Goal: Obtain resource: Obtain resource

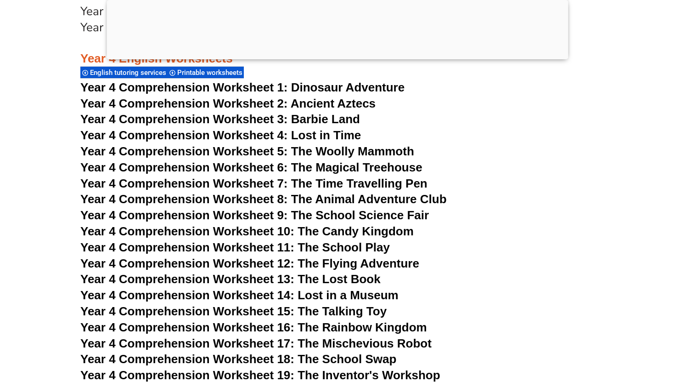
scroll to position [3779, 0]
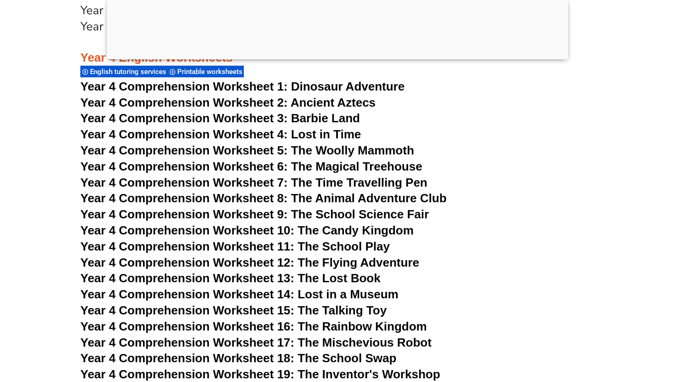
click at [316, 135] on span "Year 4 Comprehension Worksheet 4: Lost in Time" at bounding box center [220, 134] width 281 height 14
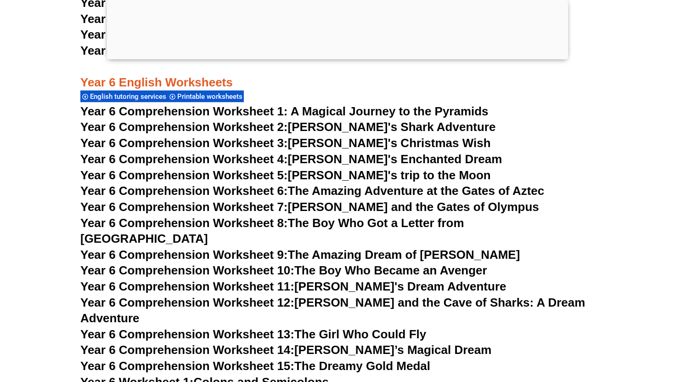
scroll to position [5121, 0]
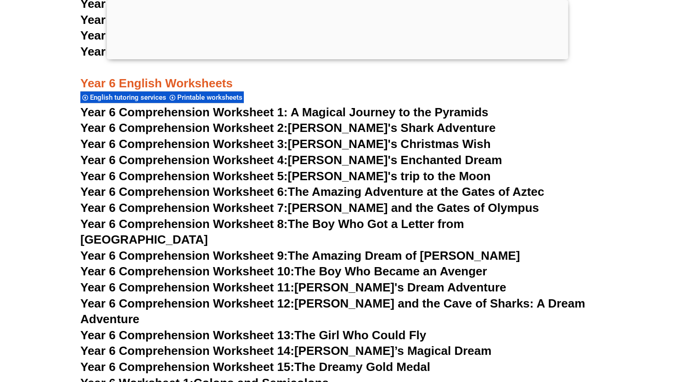
click at [280, 114] on span "Year 6 Comprehension Worksheet 1: A Magical Journey to the Pyramids" at bounding box center [284, 112] width 408 height 14
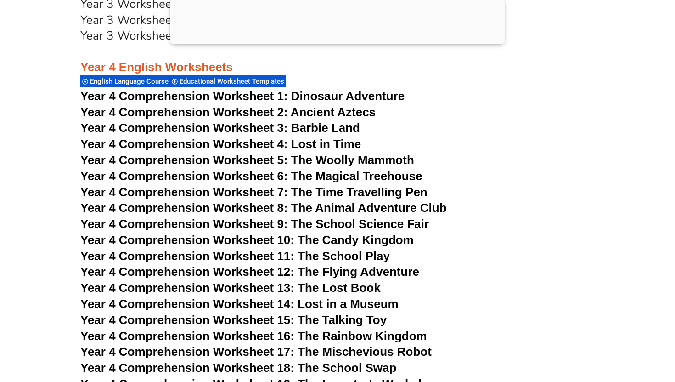
scroll to position [3712, 0]
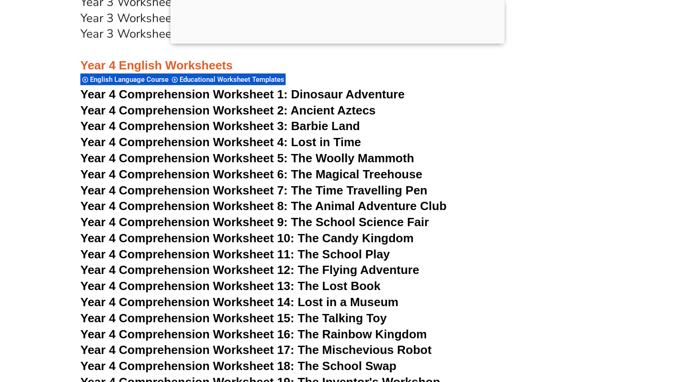
click at [330, 94] on span "Dinosaur Adventure" at bounding box center [347, 94] width 113 height 14
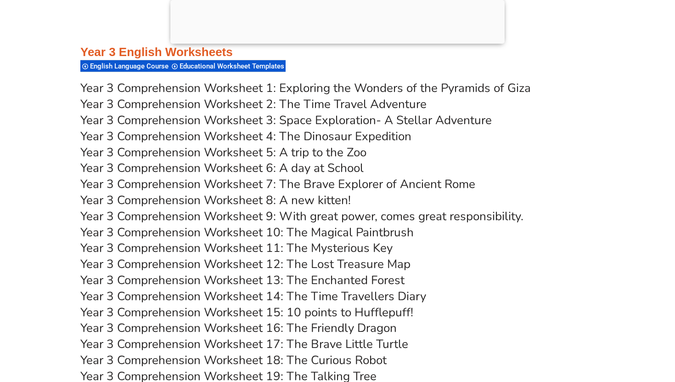
scroll to position [3088, 0]
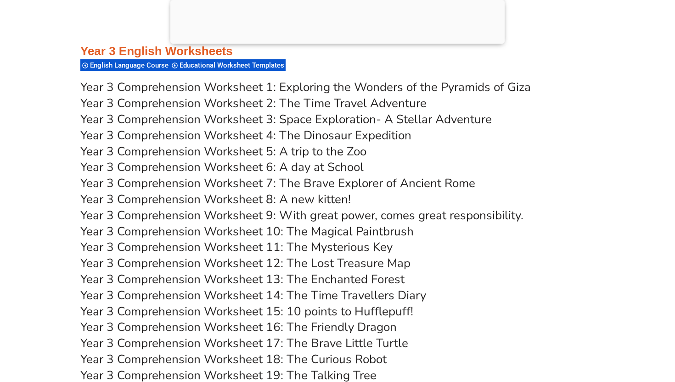
click at [382, 137] on link "Year 3 Comprehension Worksheet 4: The Dinosaur Expedition" at bounding box center [245, 135] width 331 height 16
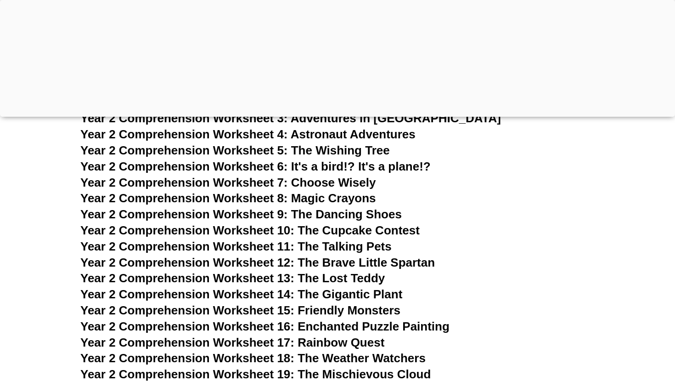
scroll to position [2317, 0]
click at [278, 219] on span "Year 2 Comprehension Worksheet 9: The Dancing Shoes" at bounding box center [241, 214] width 322 height 14
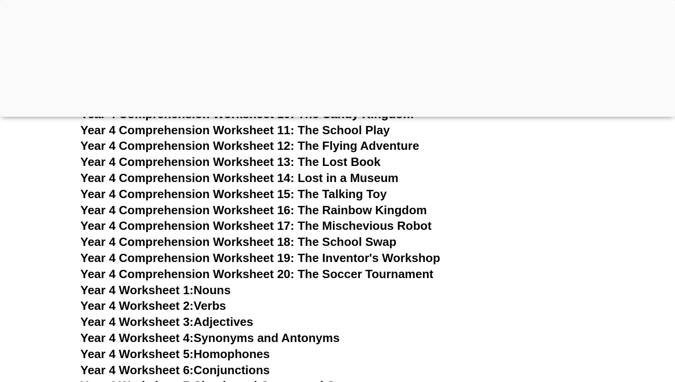
scroll to position [3956, 0]
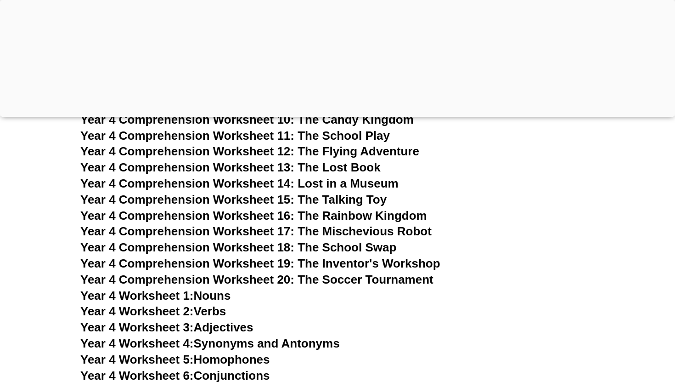
click at [219, 280] on span "Year 4 Comprehension Worksheet 20: The Soccer Tournament" at bounding box center [256, 279] width 353 height 14
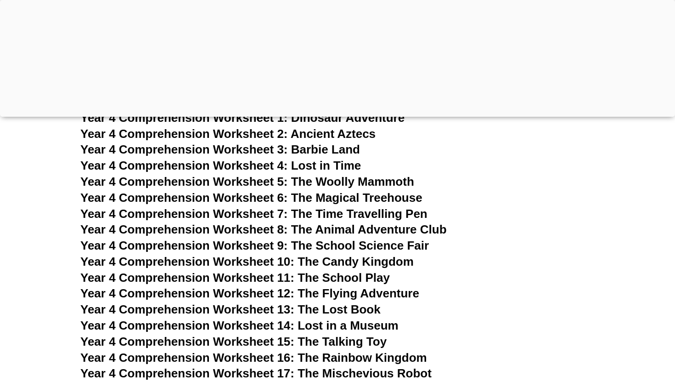
scroll to position [3814, 0]
click at [292, 214] on span "Year 4 Comprehension Worksheet 7: The Time Travelling Pen" at bounding box center [253, 213] width 347 height 14
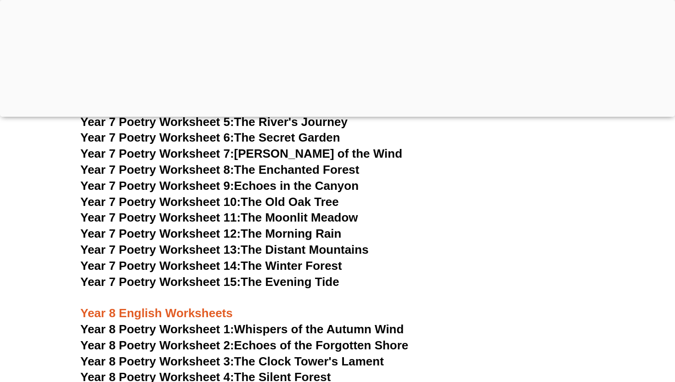
scroll to position [6460, 0]
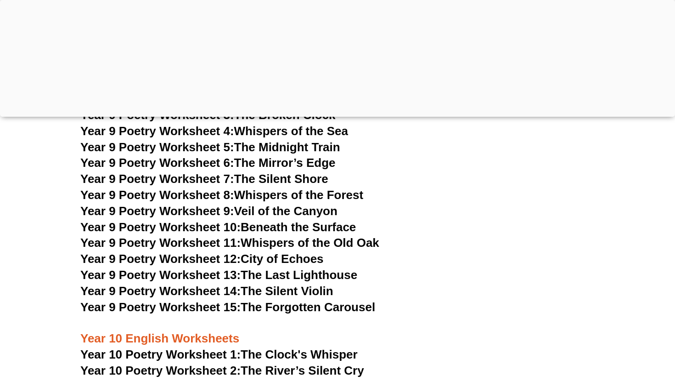
click at [275, 300] on link "Year 9 Poetry Worksheet 15: The Forgotten Carousel" at bounding box center [227, 307] width 295 height 14
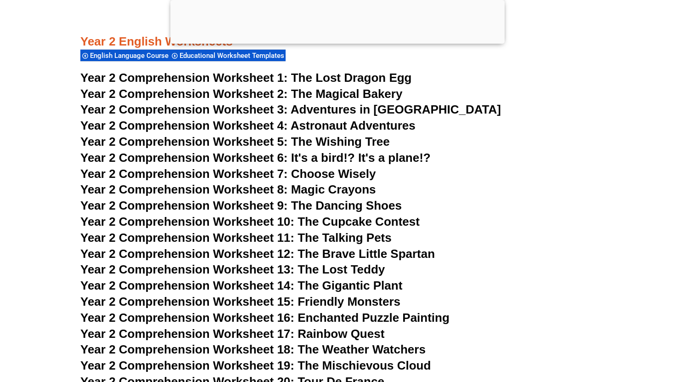
scroll to position [2249, 0]
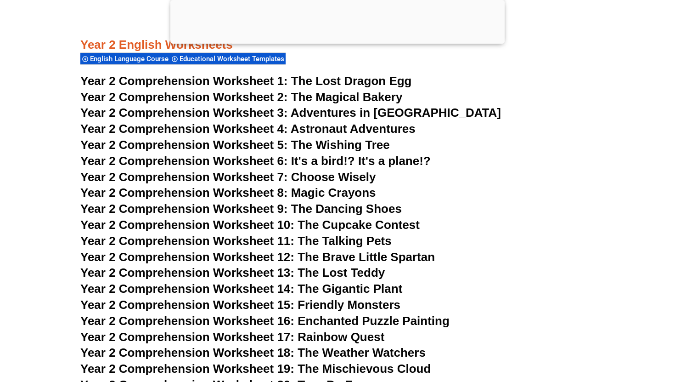
click at [280, 195] on span "Year 2 Comprehension Worksheet 8: Magic Crayons" at bounding box center [228, 193] width 296 height 14
